Goal: Information Seeking & Learning: Learn about a topic

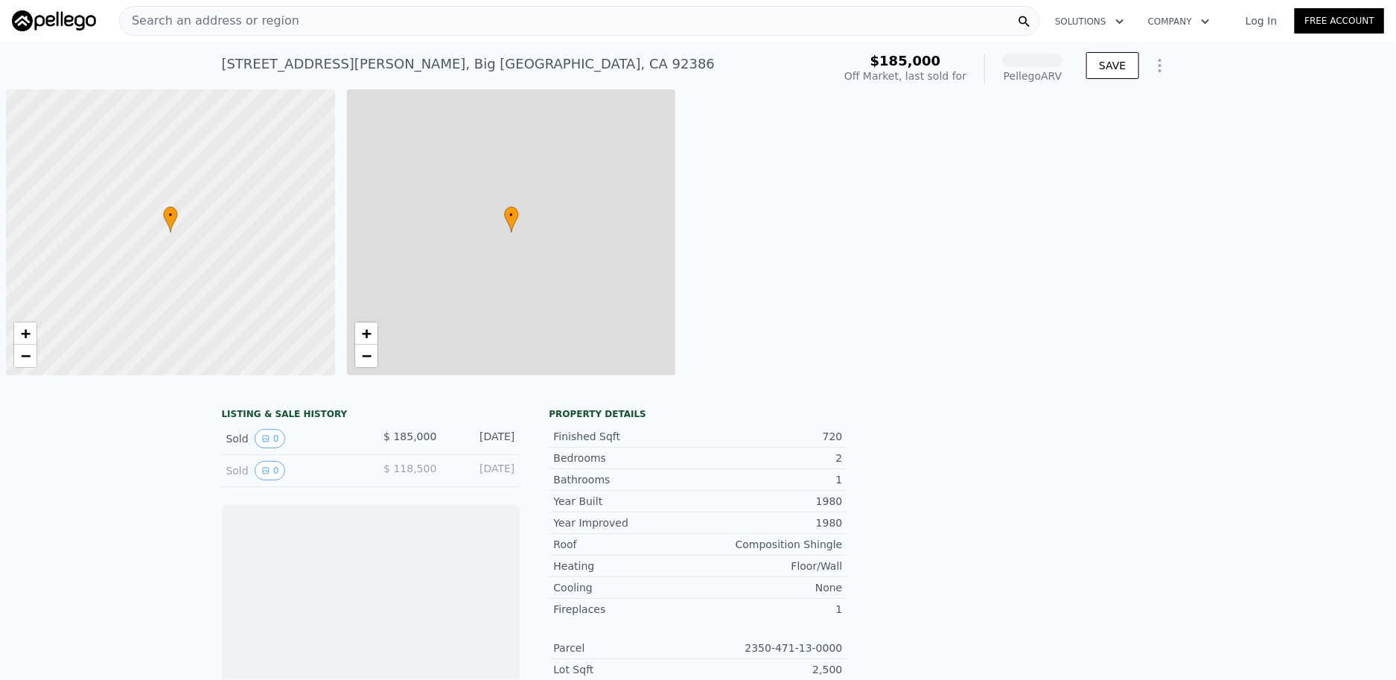
scroll to position [0, 5]
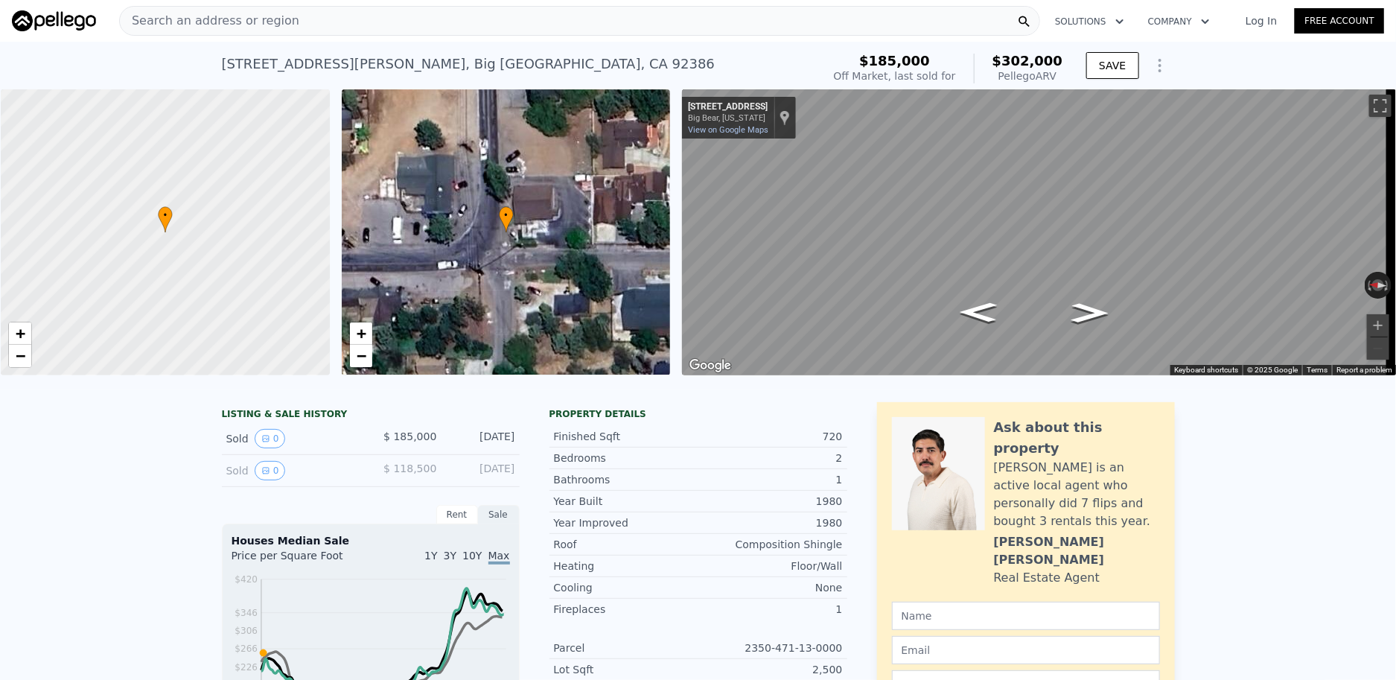
click at [1039, 63] on span "$302,000" at bounding box center [1027, 61] width 71 height 16
copy span "302,000"
click at [334, 22] on div "Search an address or region" at bounding box center [579, 21] width 921 height 30
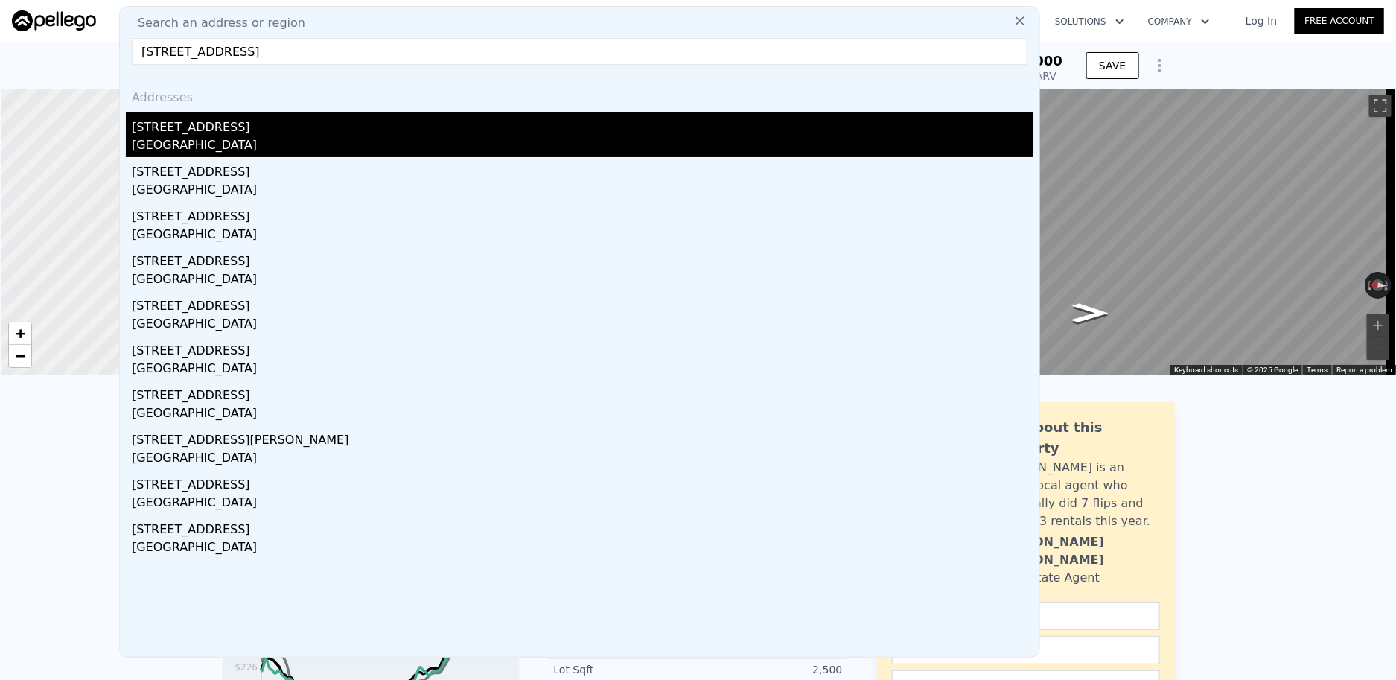
type input "[STREET_ADDRESS]"
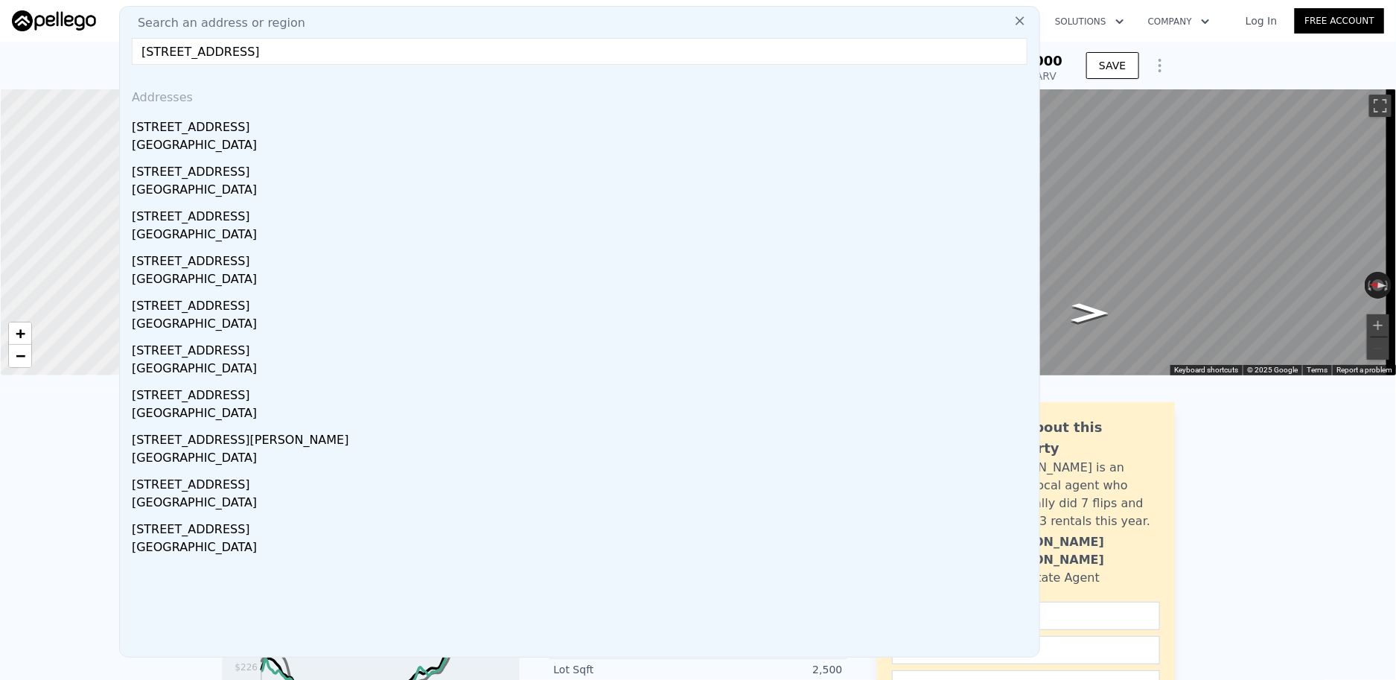
drag, startPoint x: 274, startPoint y: 123, endPoint x: 461, endPoint y: 130, distance: 187.0
click at [274, 123] on div "[STREET_ADDRESS]" at bounding box center [583, 124] width 902 height 24
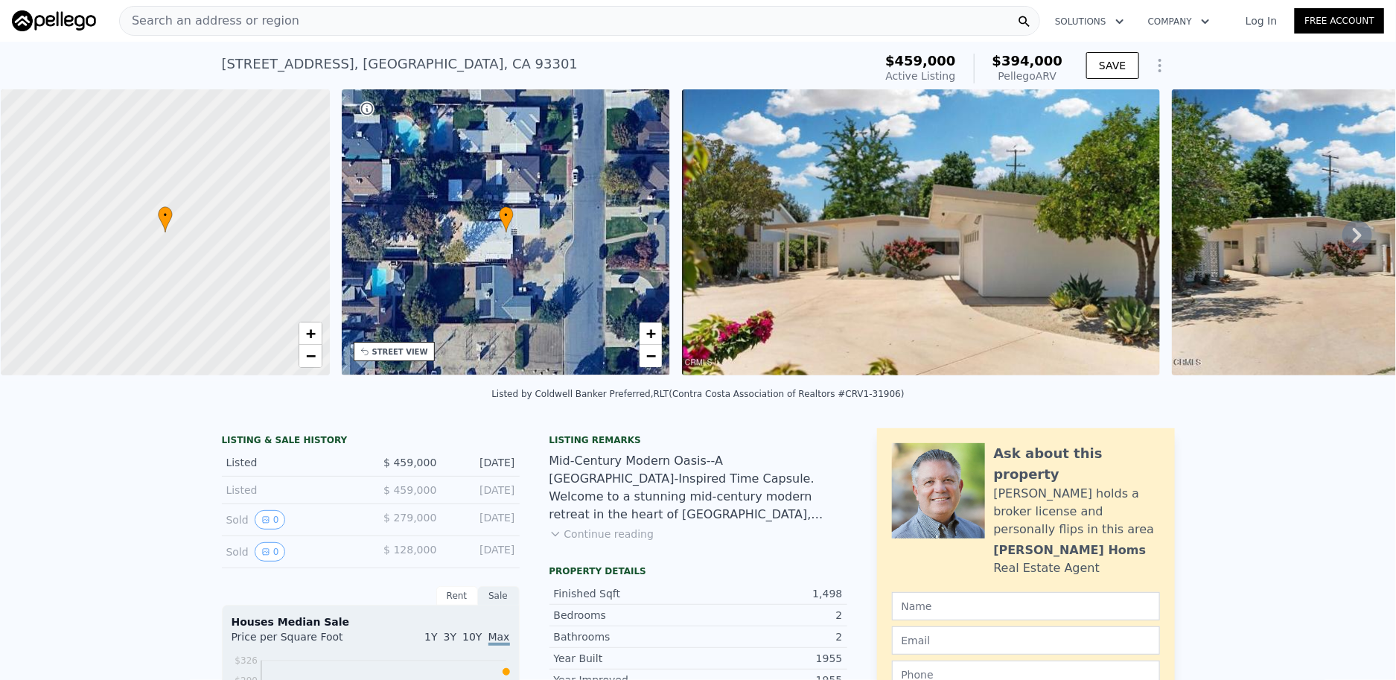
click at [1024, 63] on span "$394,000" at bounding box center [1027, 61] width 71 height 16
copy span "394,000"
click at [343, 17] on div "Search an address or region" at bounding box center [579, 21] width 921 height 30
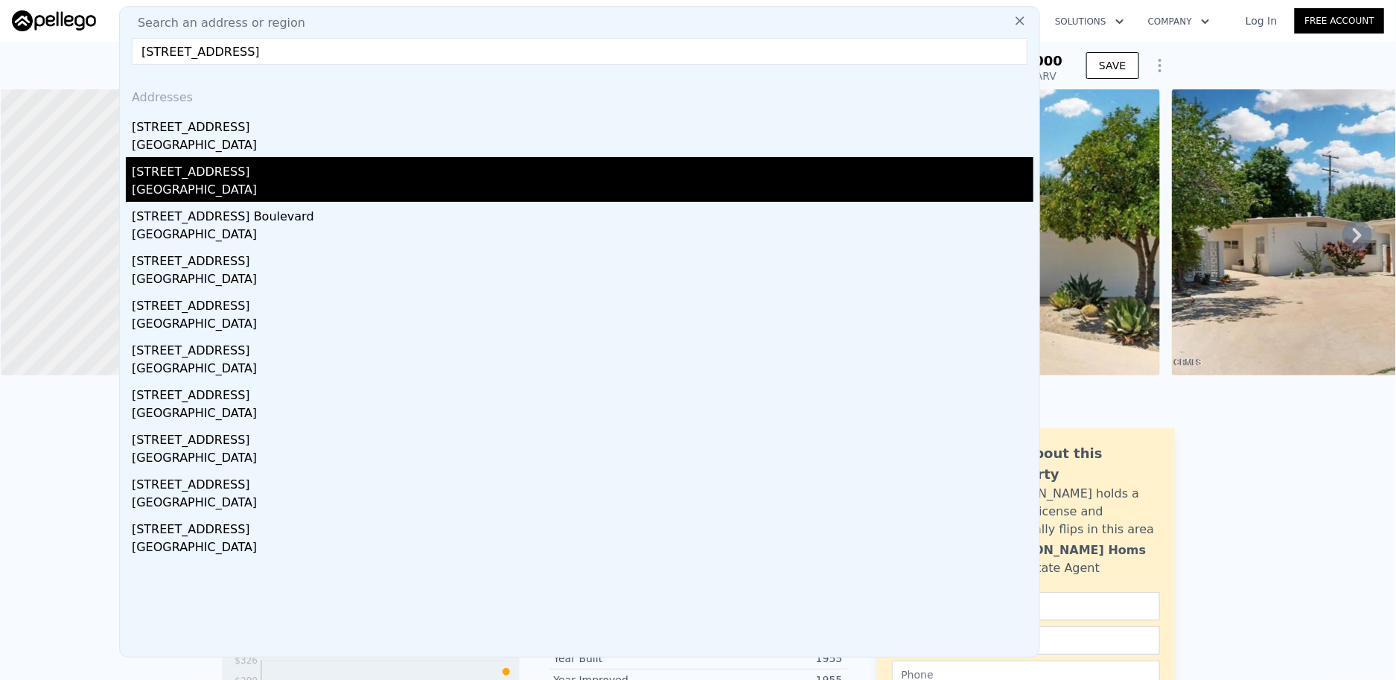
type input "[STREET_ADDRESS]"
click at [307, 183] on div "[GEOGRAPHIC_DATA]" at bounding box center [583, 191] width 902 height 21
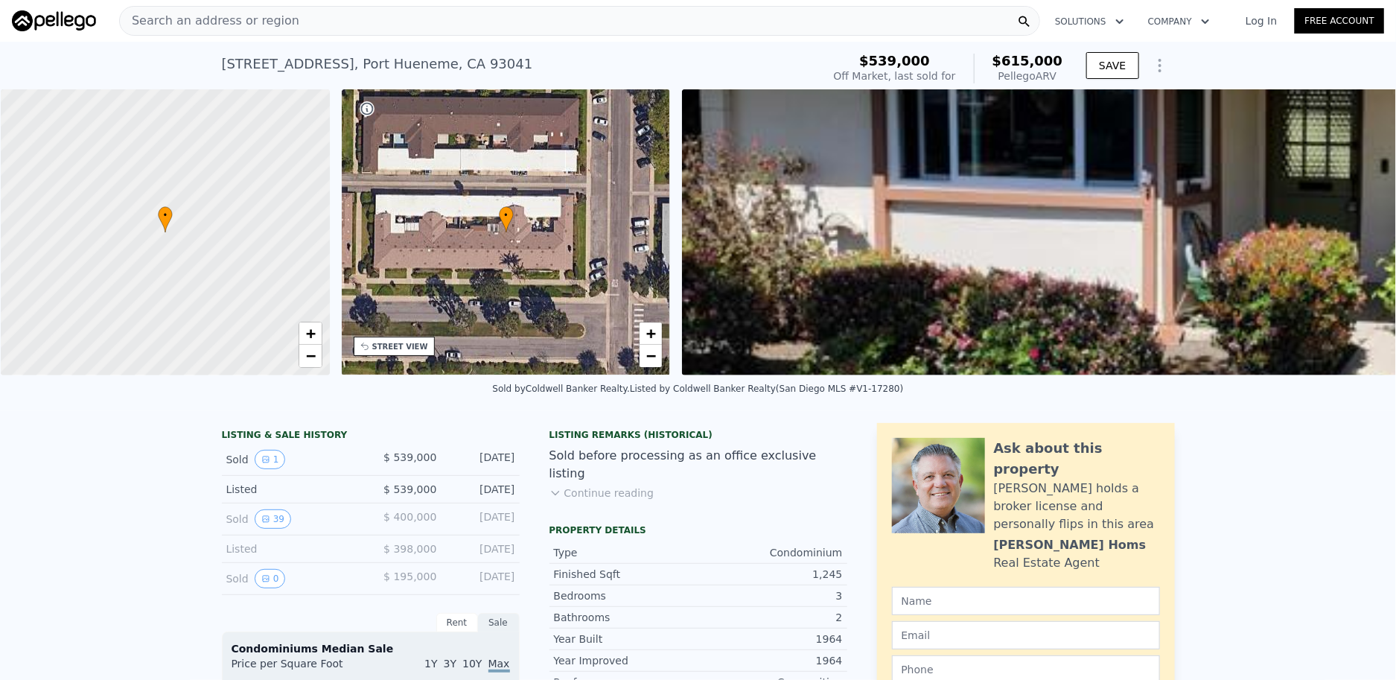
click at [1027, 63] on span "$615,000" at bounding box center [1027, 61] width 71 height 16
copy span "615,000"
click at [391, 18] on div "Search an address or region" at bounding box center [579, 21] width 921 height 30
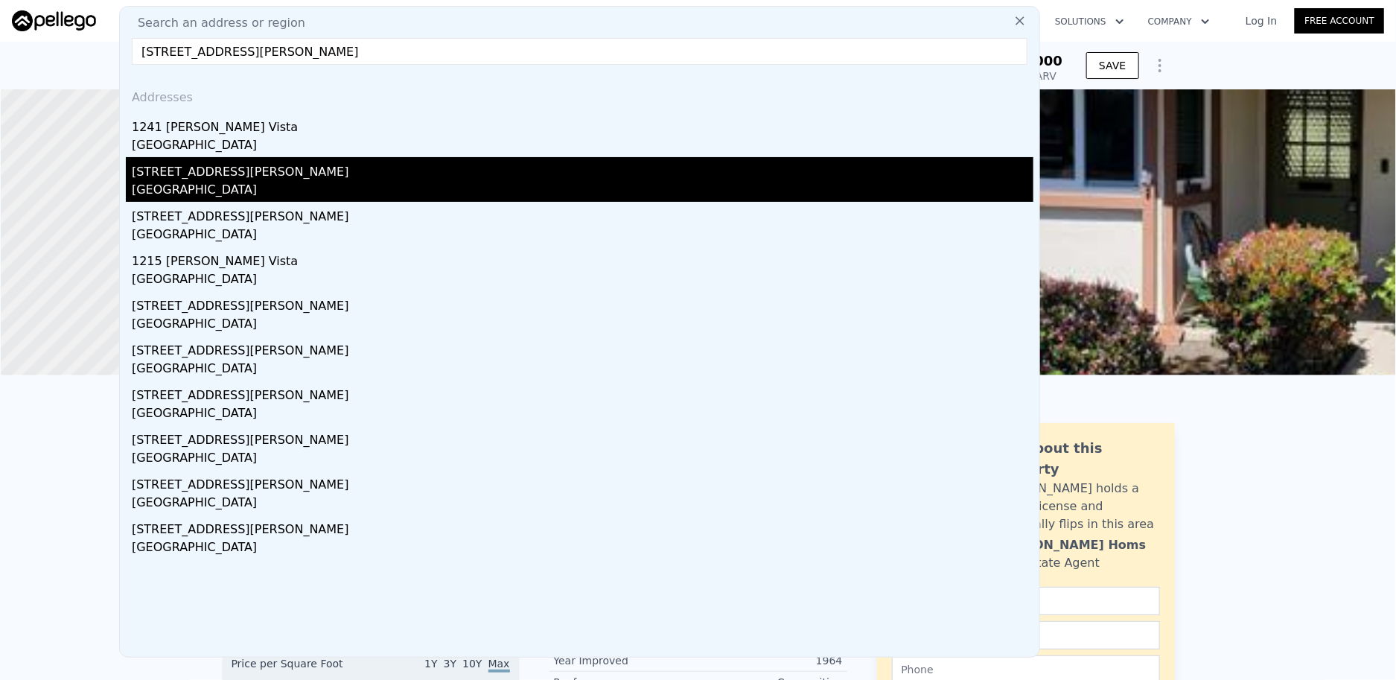
type input "[STREET_ADDRESS][PERSON_NAME]"
click at [309, 178] on div "[STREET_ADDRESS][PERSON_NAME]" at bounding box center [583, 169] width 902 height 24
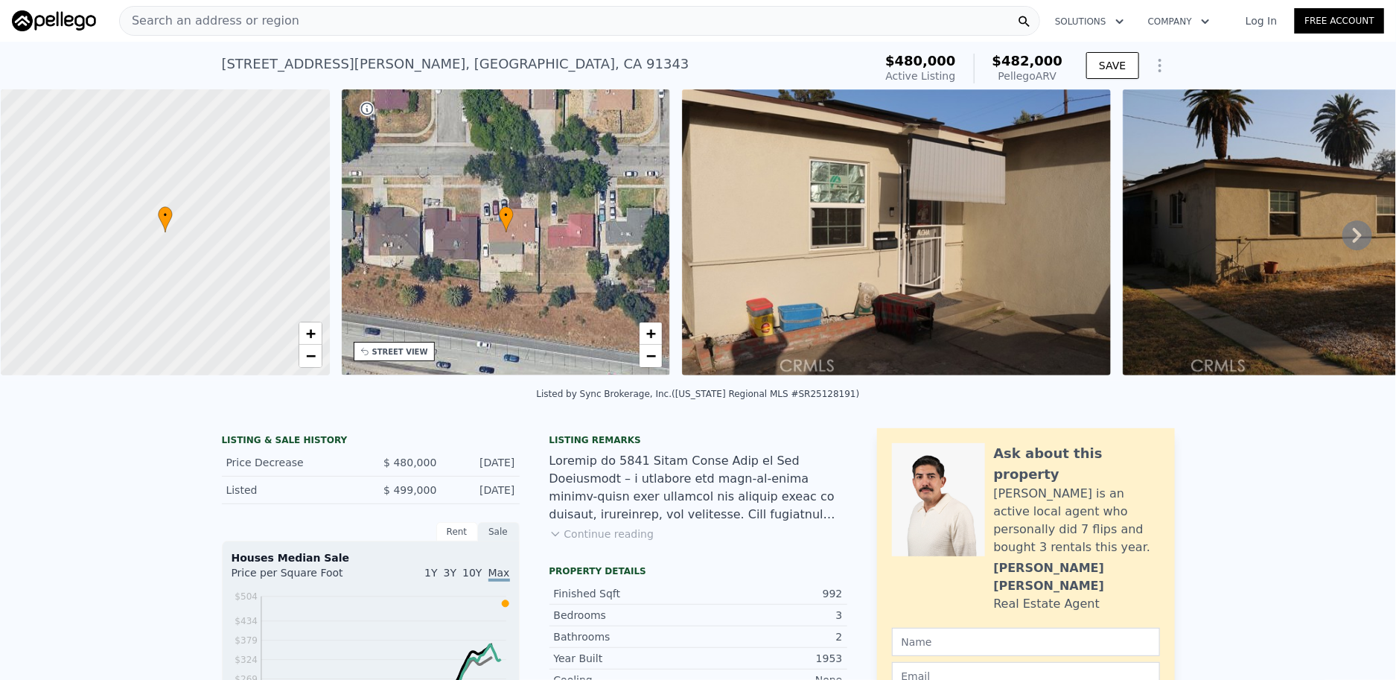
click at [1019, 57] on span "$482,000" at bounding box center [1027, 61] width 71 height 16
copy span "482,000"
click at [382, 22] on div "Search an address or region" at bounding box center [579, 21] width 921 height 30
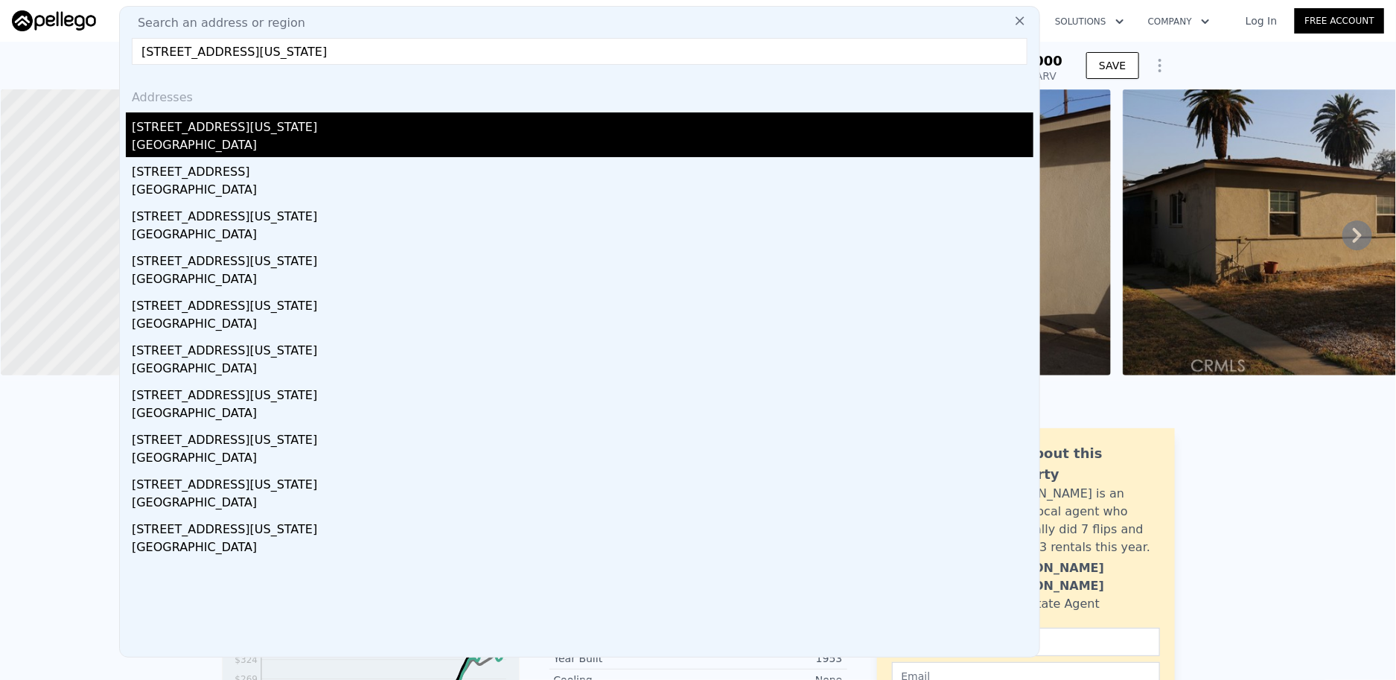
type input "[STREET_ADDRESS][US_STATE]"
click at [325, 138] on div "[GEOGRAPHIC_DATA]" at bounding box center [583, 146] width 902 height 21
